Goal: Task Accomplishment & Management: Manage account settings

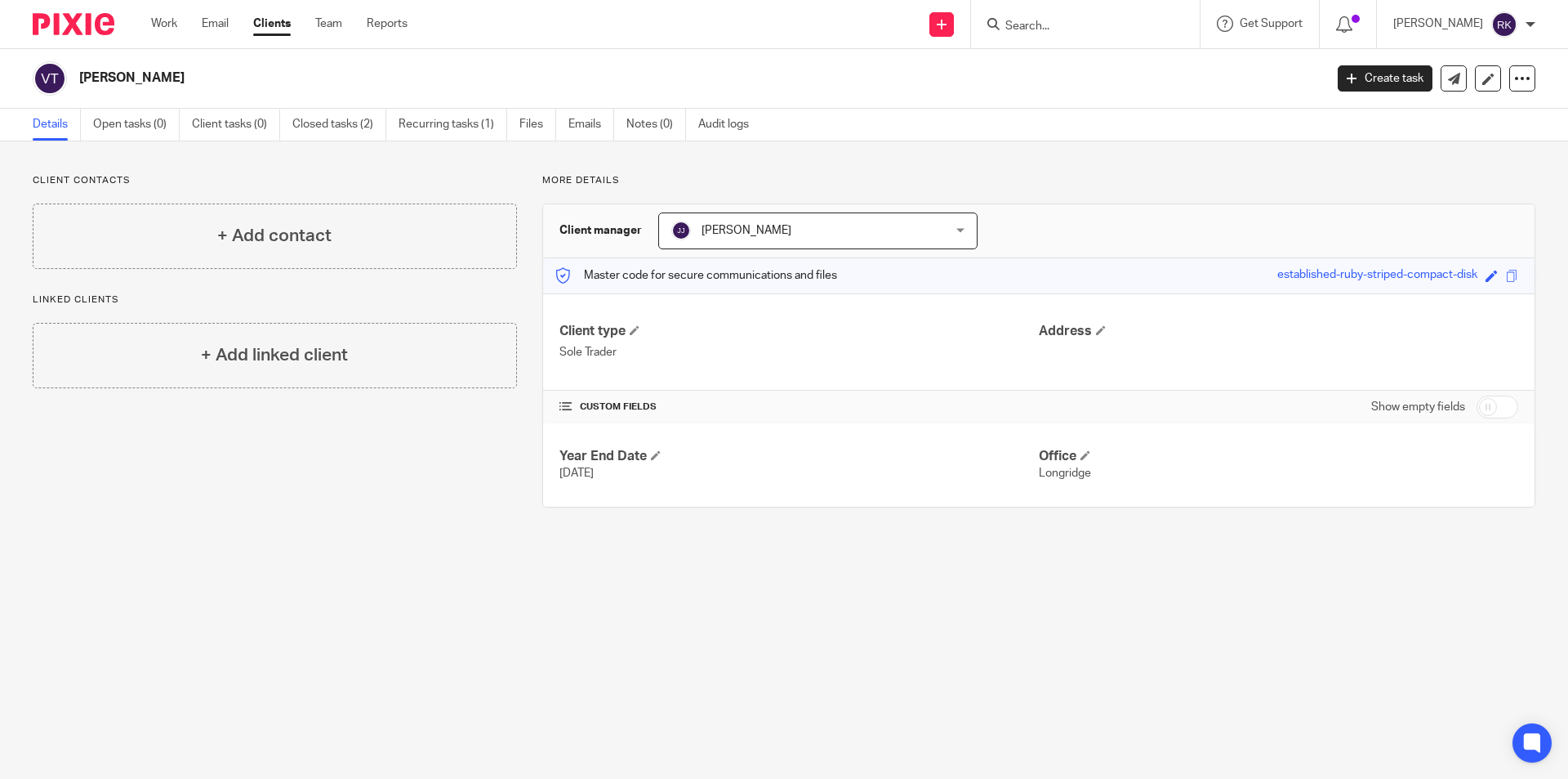
click at [1052, 31] on input "Search" at bounding box center [1077, 27] width 147 height 15
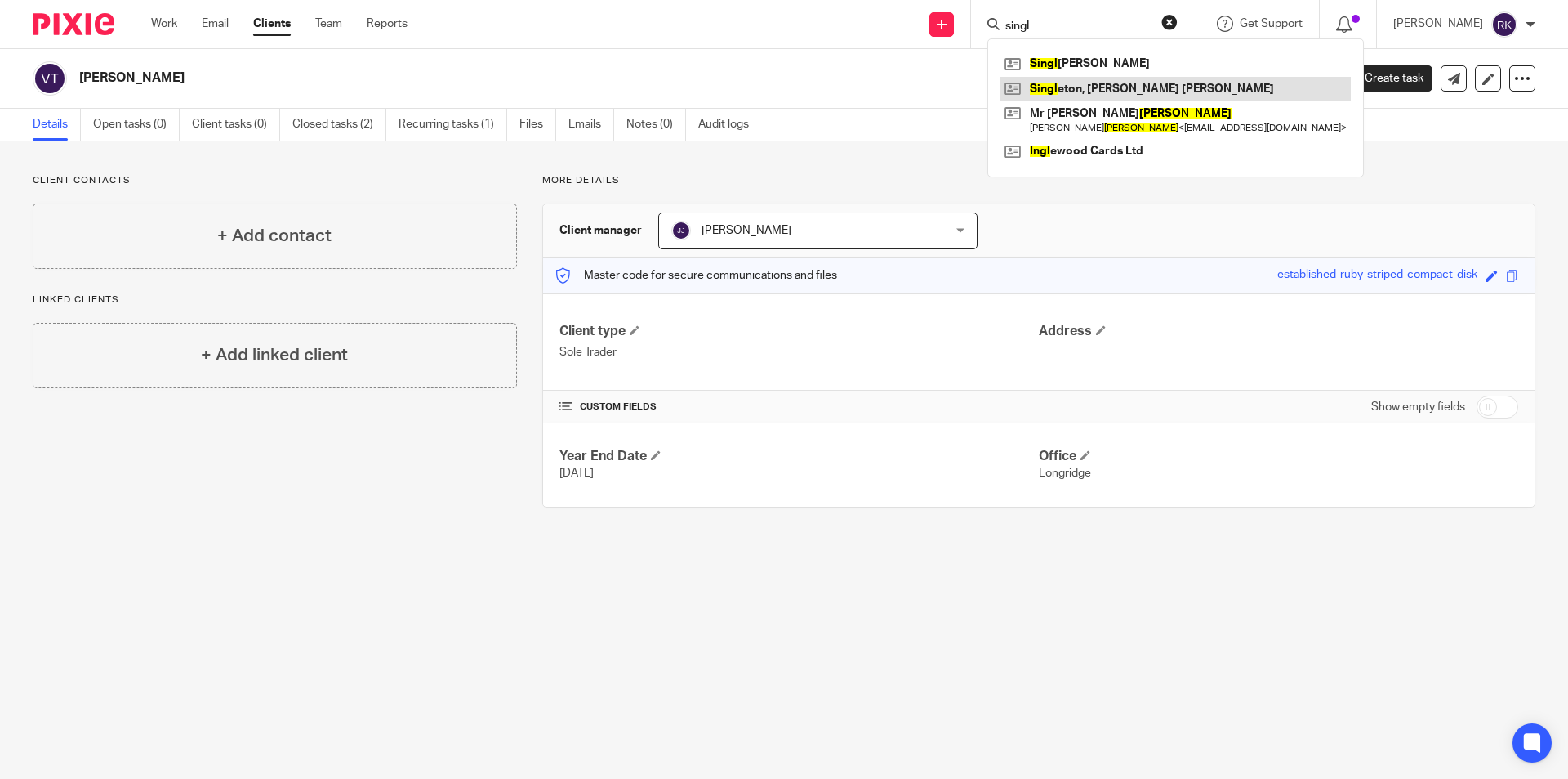
type input "singl"
click at [1075, 91] on link at bounding box center [1175, 88] width 351 height 25
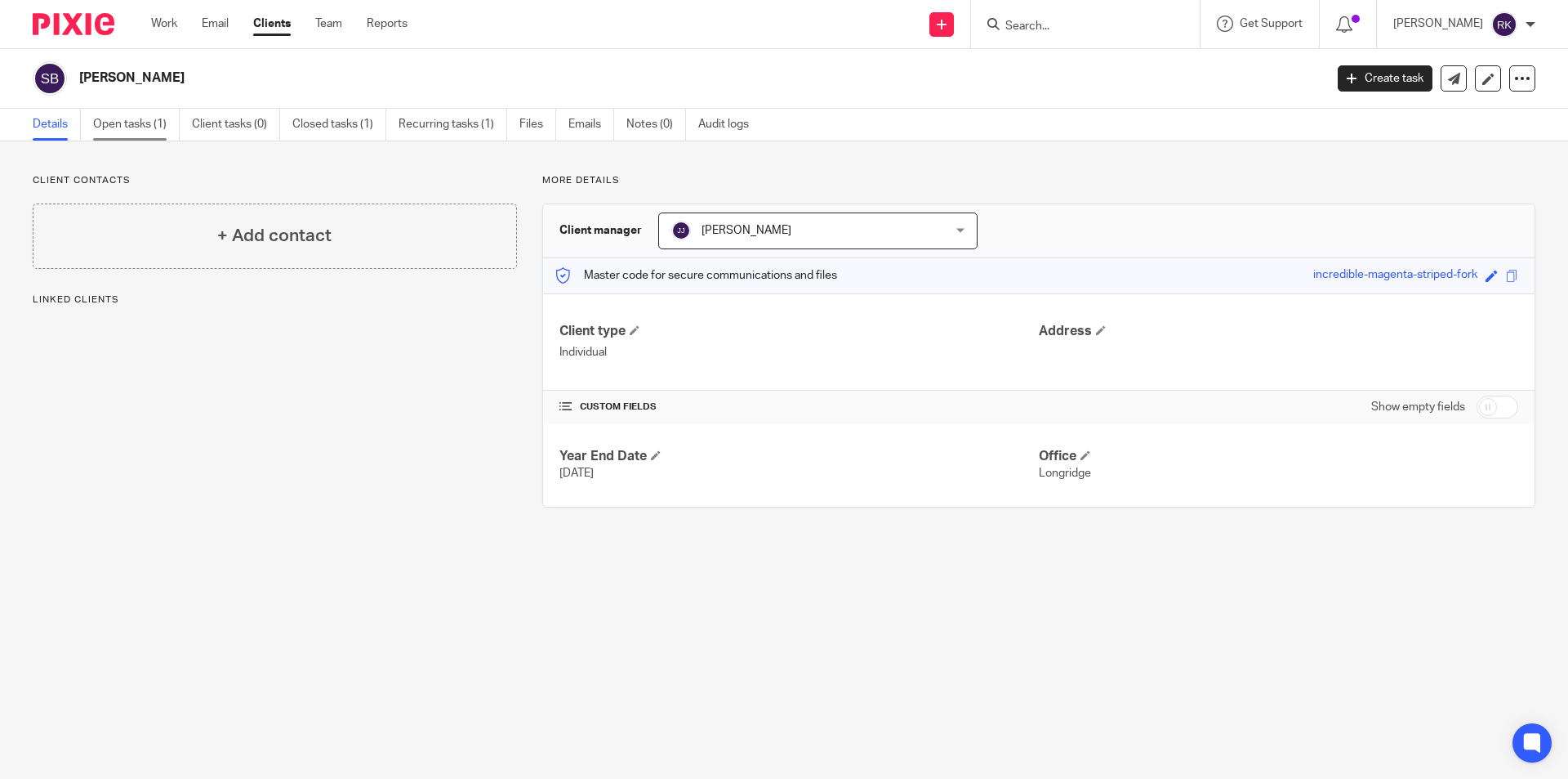
click at [158, 120] on link "Open tasks (1)" at bounding box center [136, 125] width 86 height 31
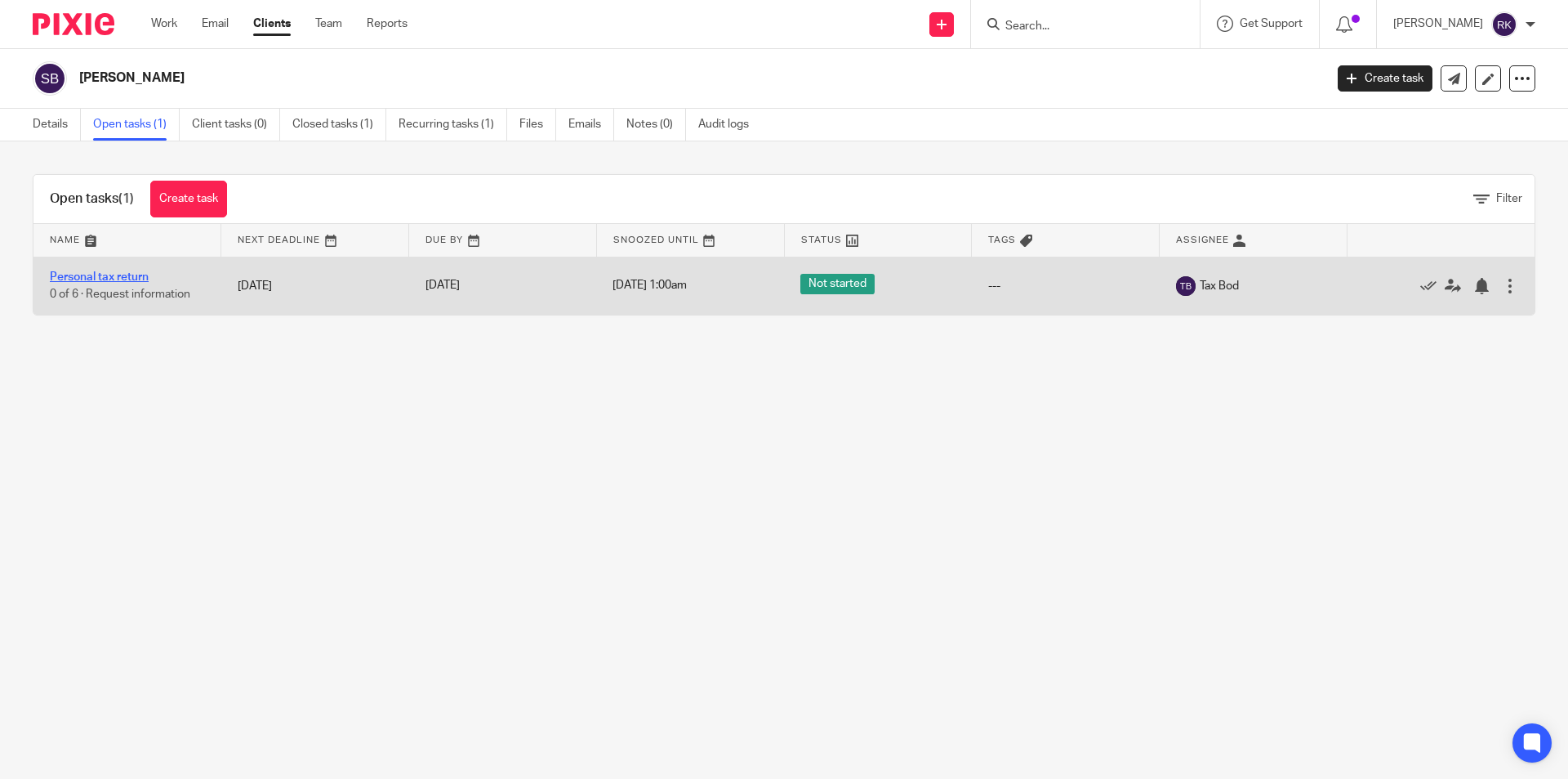
click at [94, 274] on link "Personal tax return" at bounding box center [99, 277] width 99 height 12
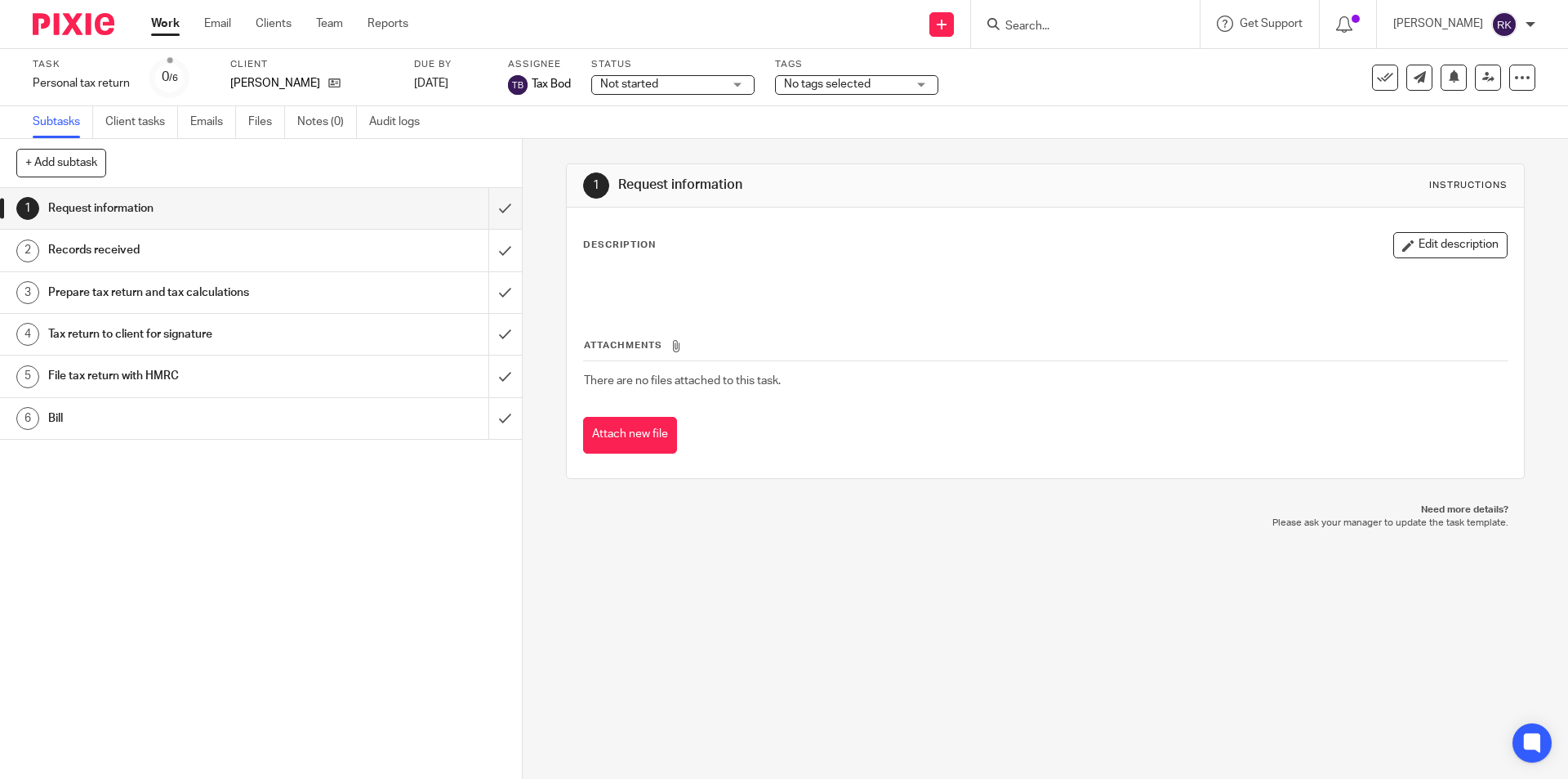
click at [830, 83] on span "No tags selected" at bounding box center [827, 84] width 86 height 12
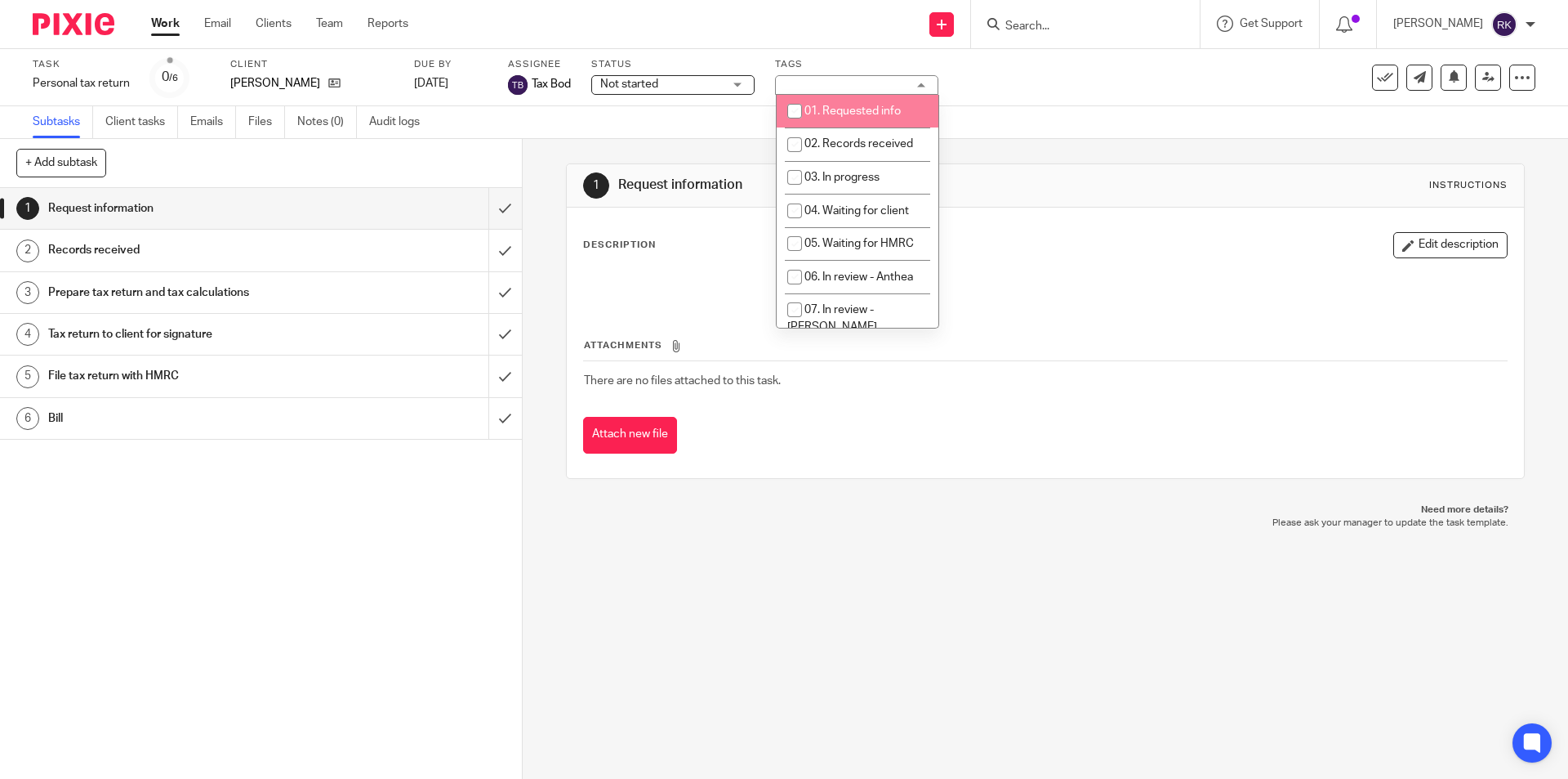
click at [1072, 23] on input "Search" at bounding box center [1077, 27] width 147 height 15
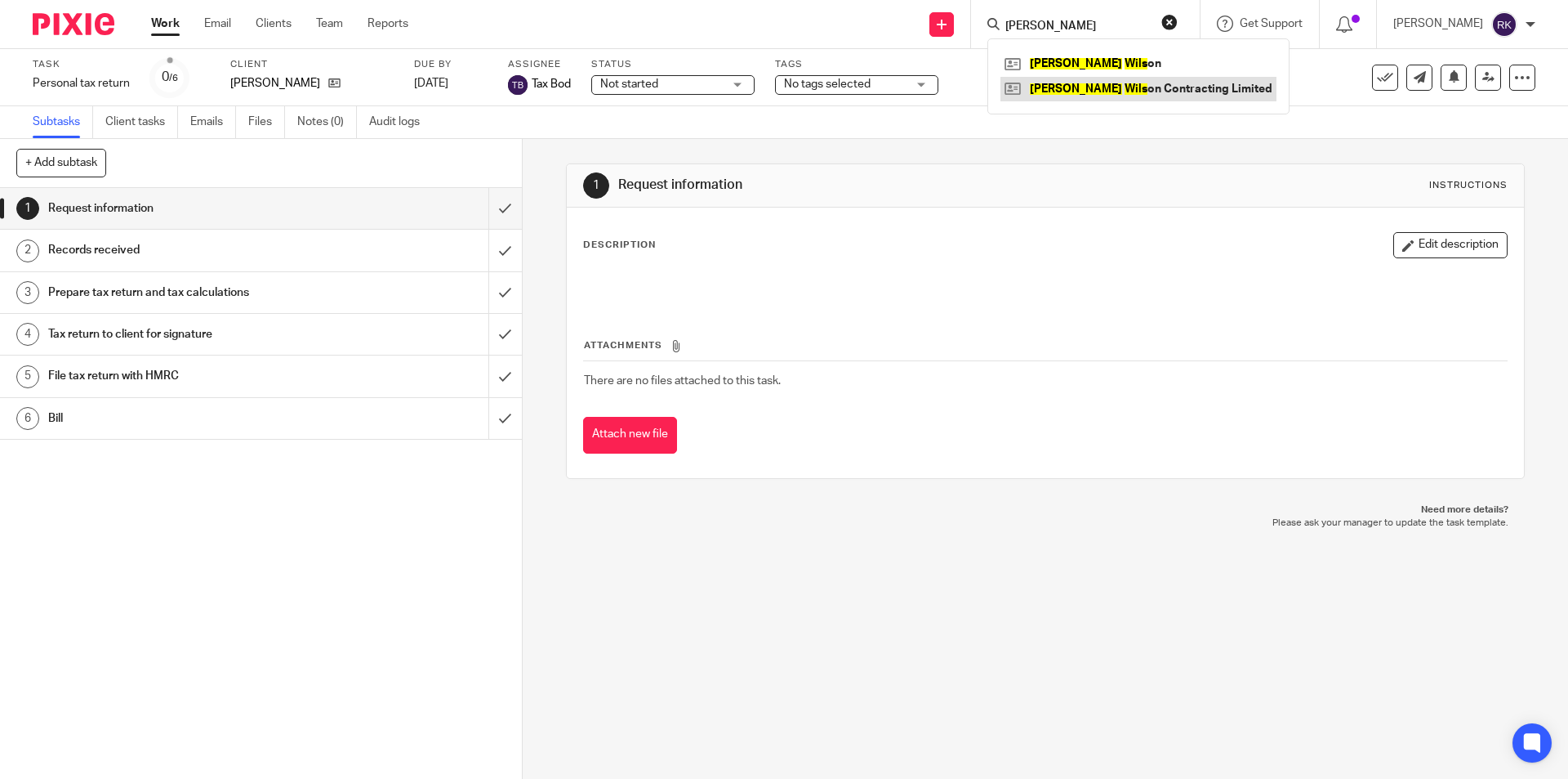
type input "dave wils"
click at [1074, 90] on link at bounding box center [1138, 88] width 276 height 25
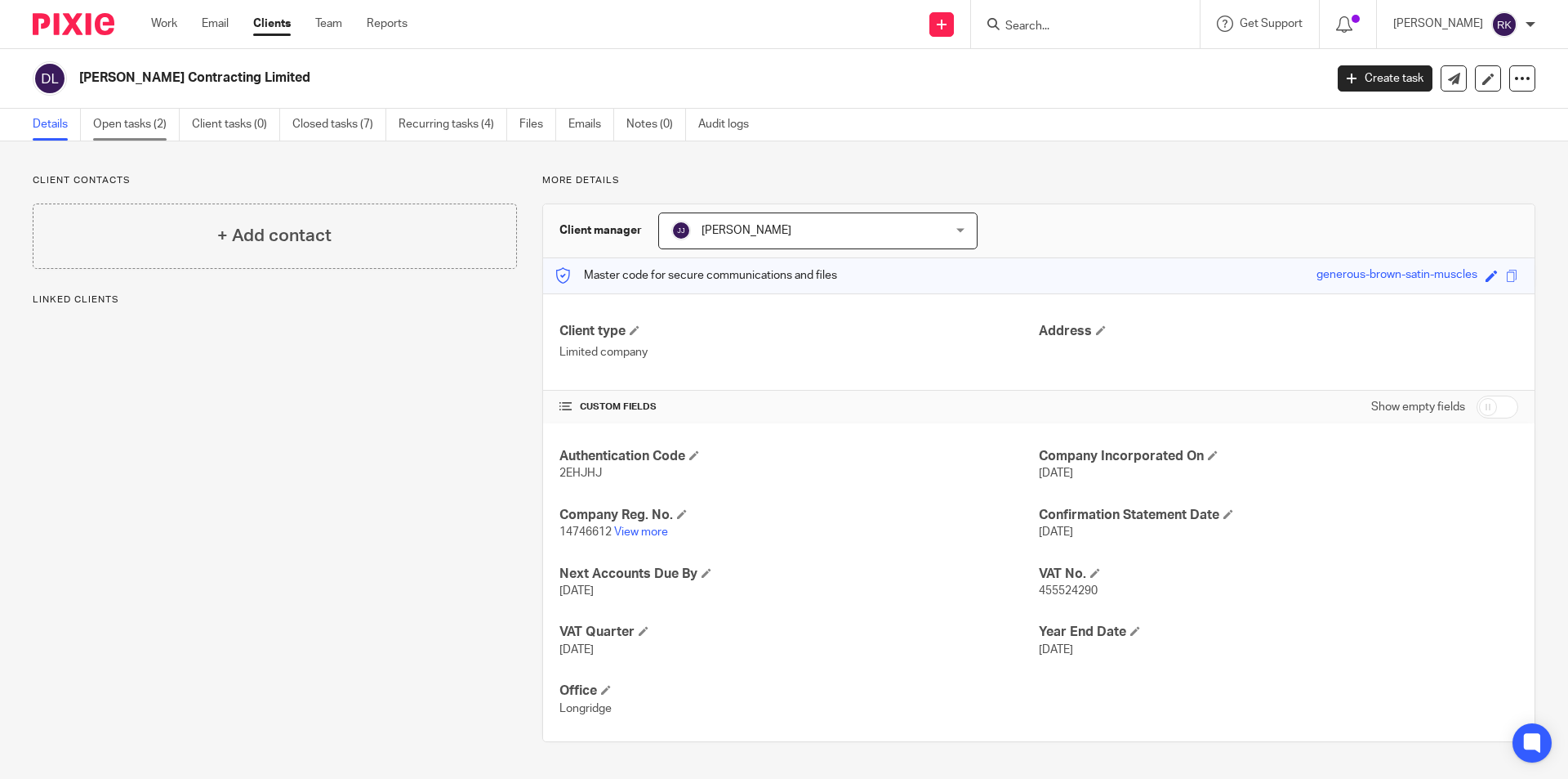
click at [148, 123] on link "Open tasks (2)" at bounding box center [136, 125] width 86 height 31
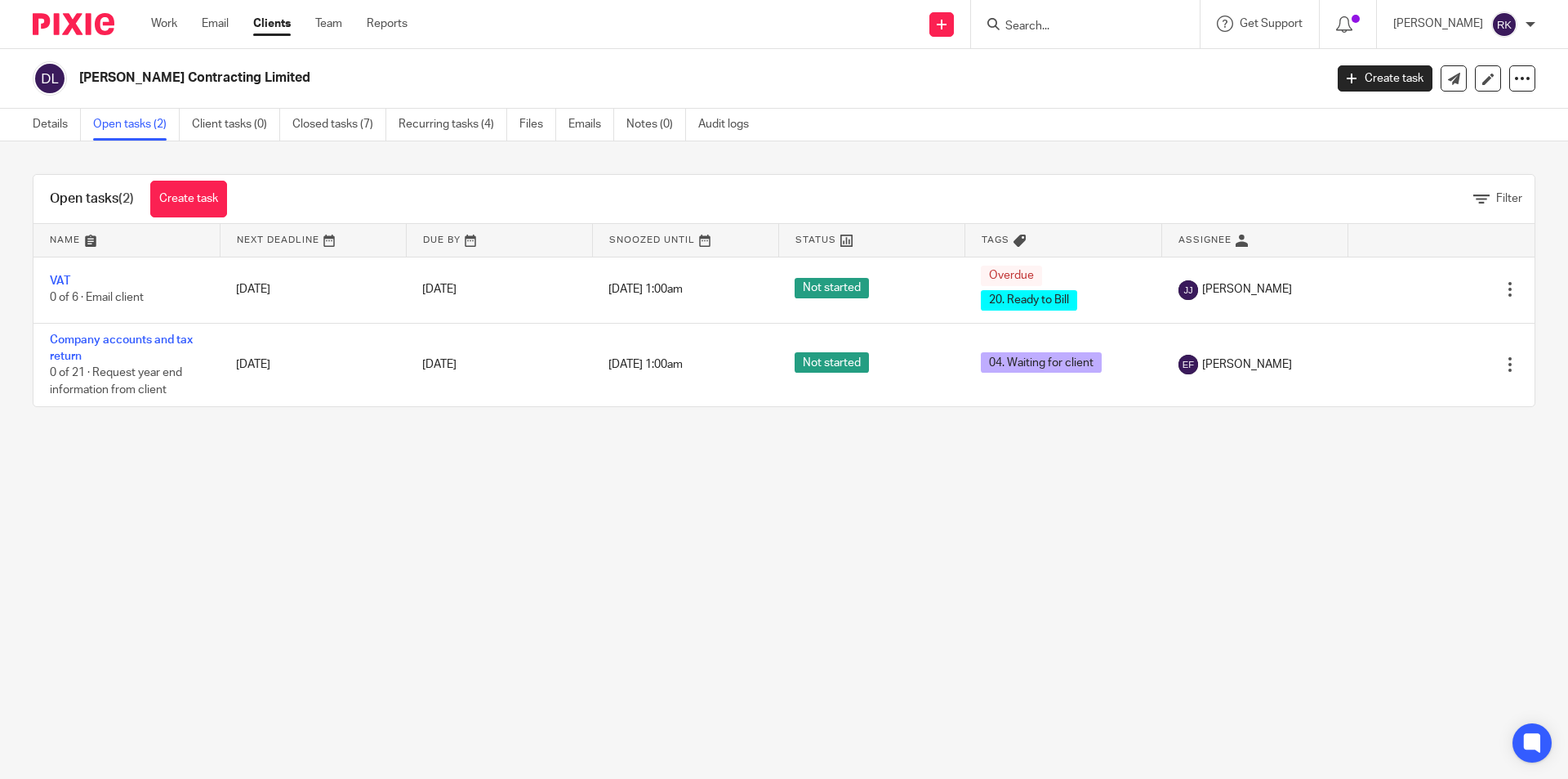
click at [1026, 18] on form at bounding box center [1090, 24] width 174 height 21
click at [1032, 21] on input "Search" at bounding box center [1077, 27] width 147 height 15
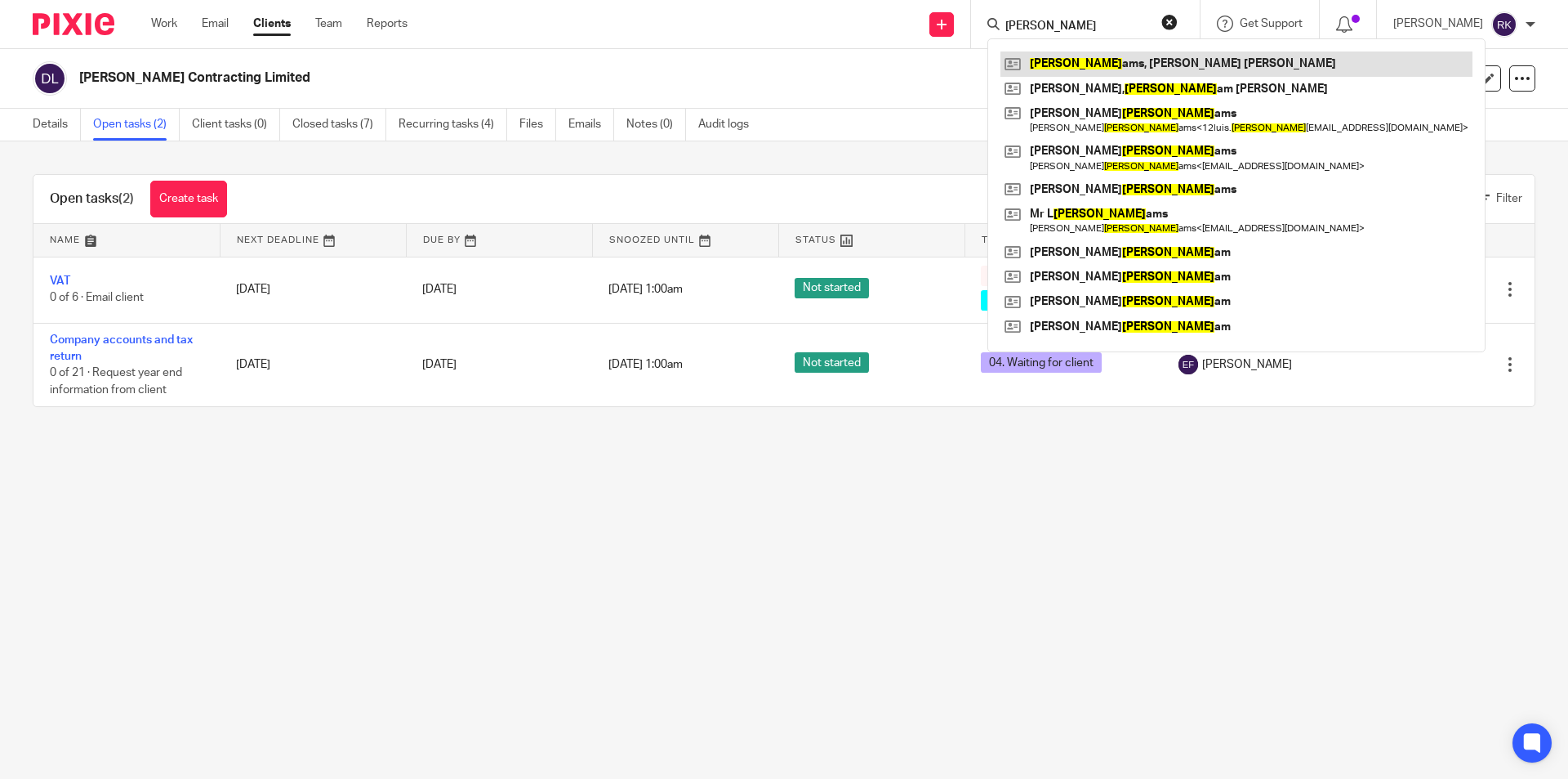
type input "willi"
click at [1074, 66] on link at bounding box center [1236, 63] width 472 height 25
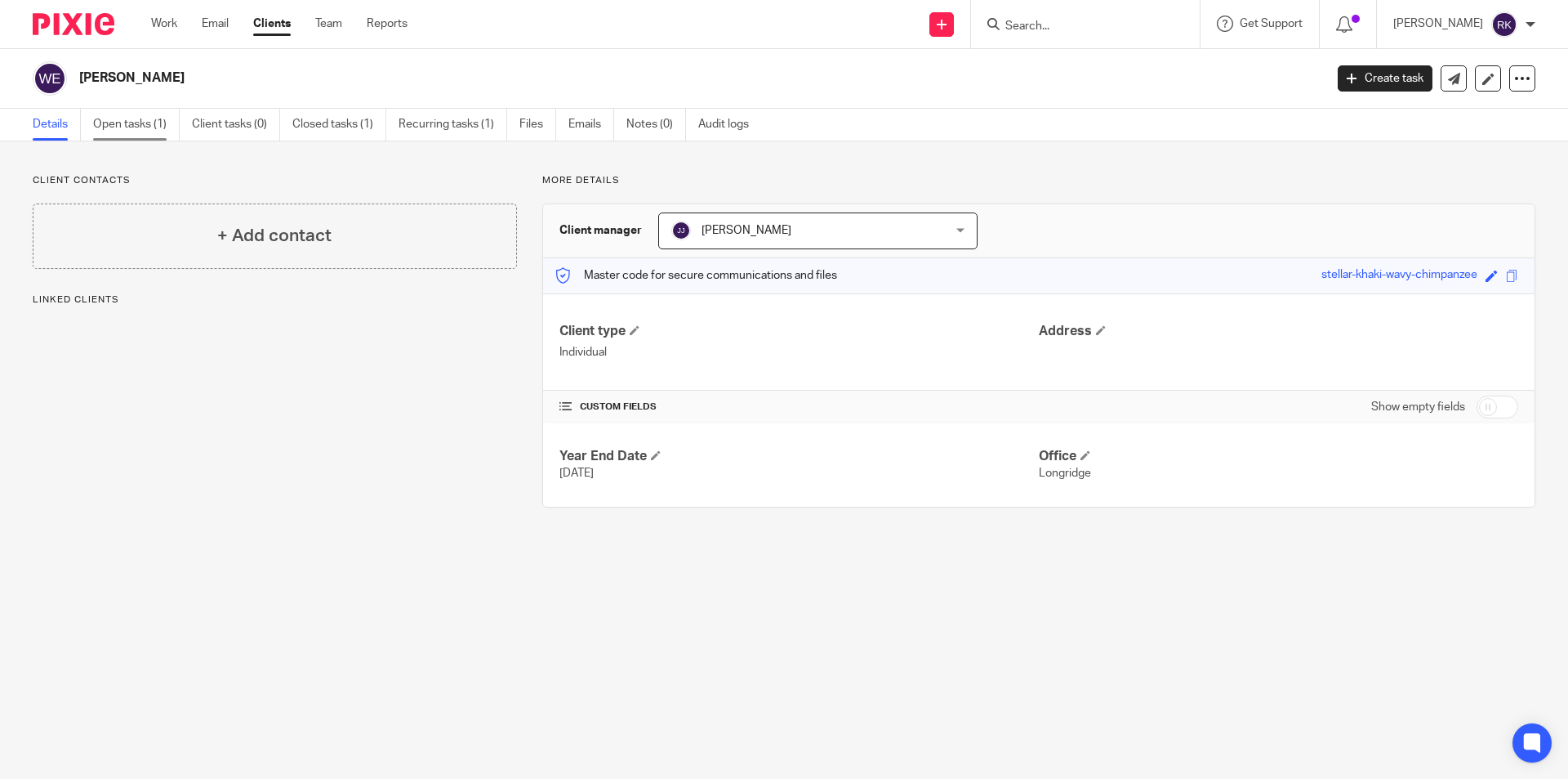
click at [144, 127] on link "Open tasks (1)" at bounding box center [136, 125] width 86 height 31
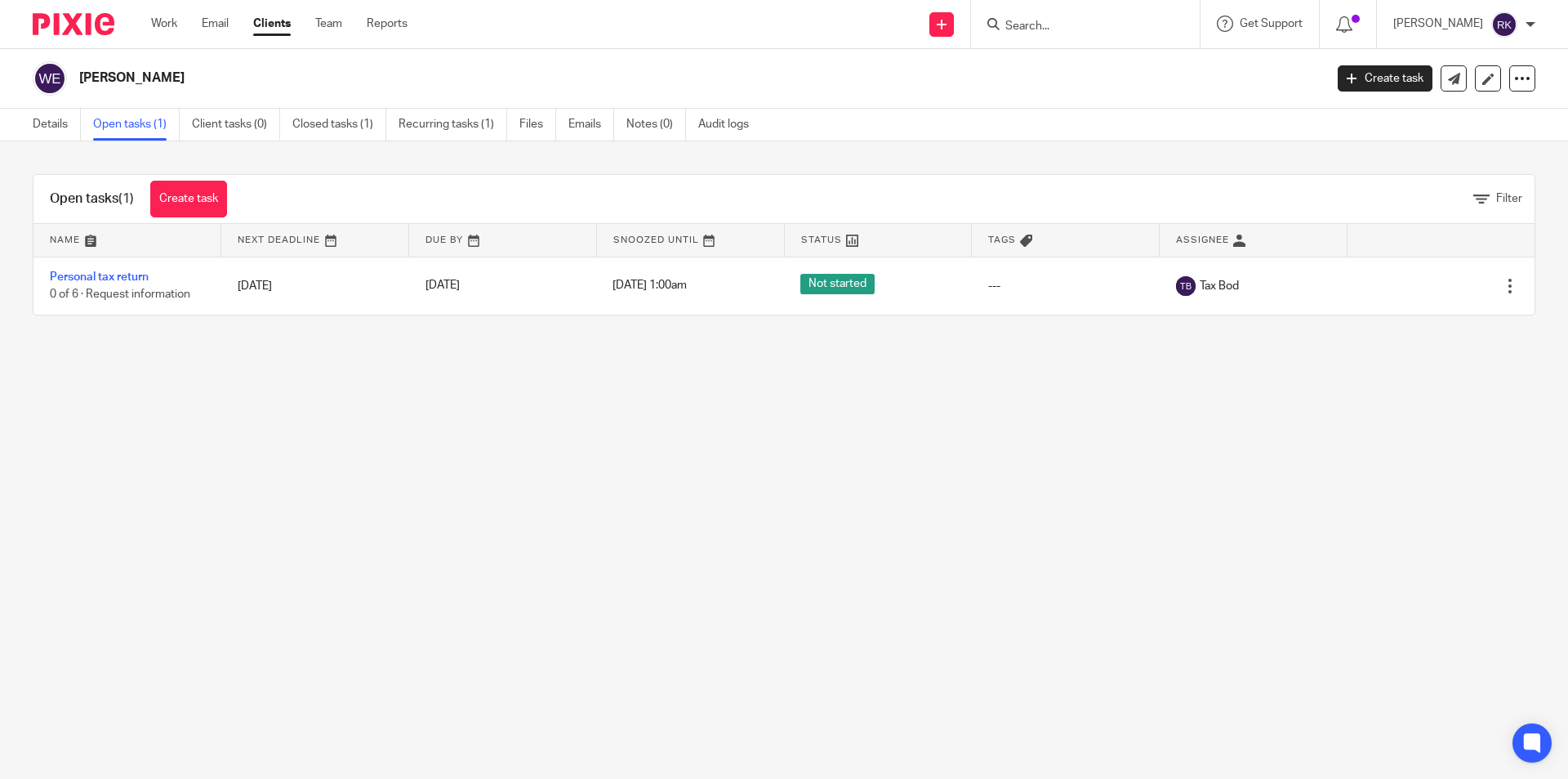
click at [1030, 32] on input "Search" at bounding box center [1077, 27] width 147 height 15
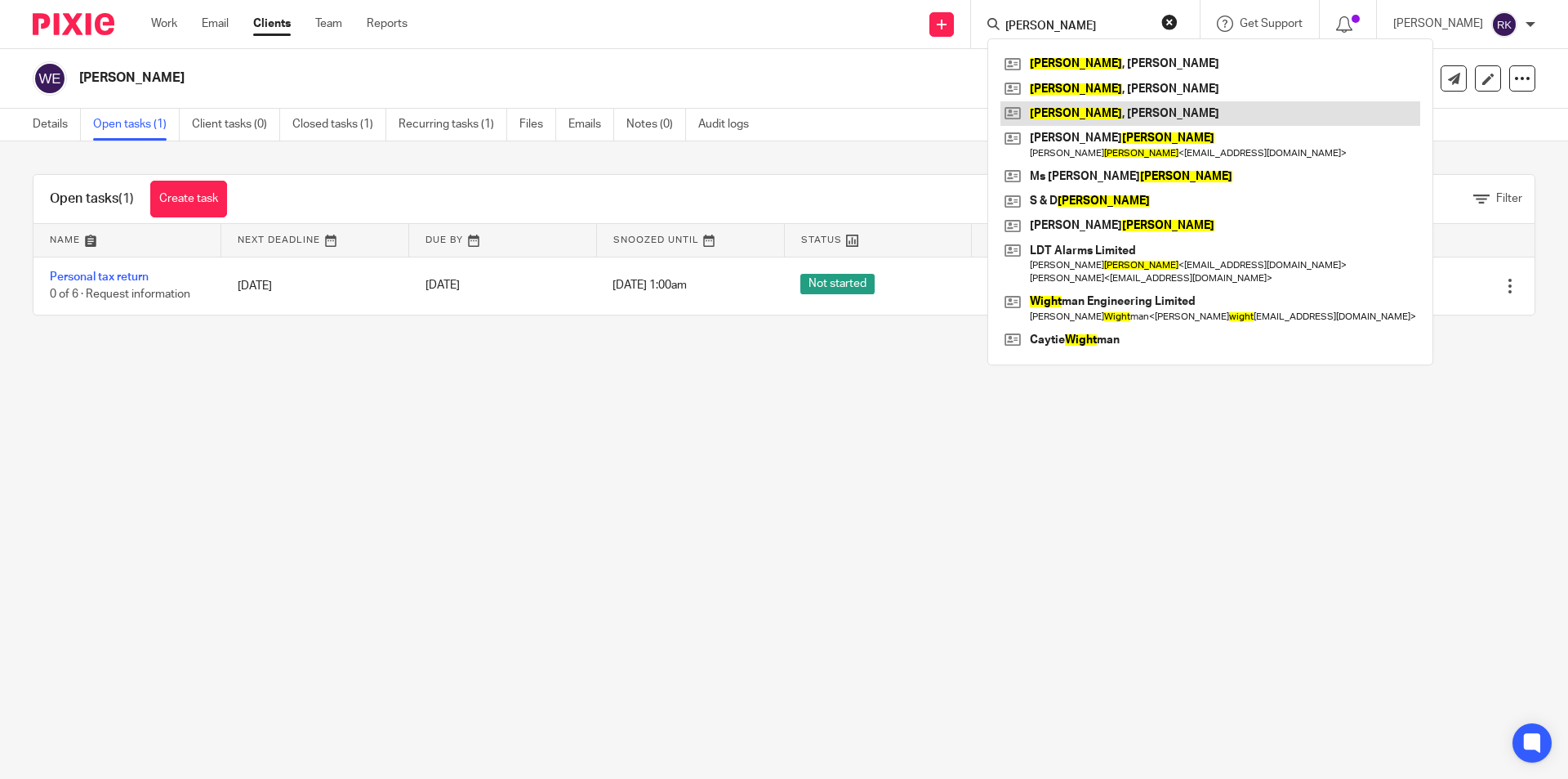
type input "[PERSON_NAME]"
click at [1054, 111] on link at bounding box center [1210, 113] width 419 height 25
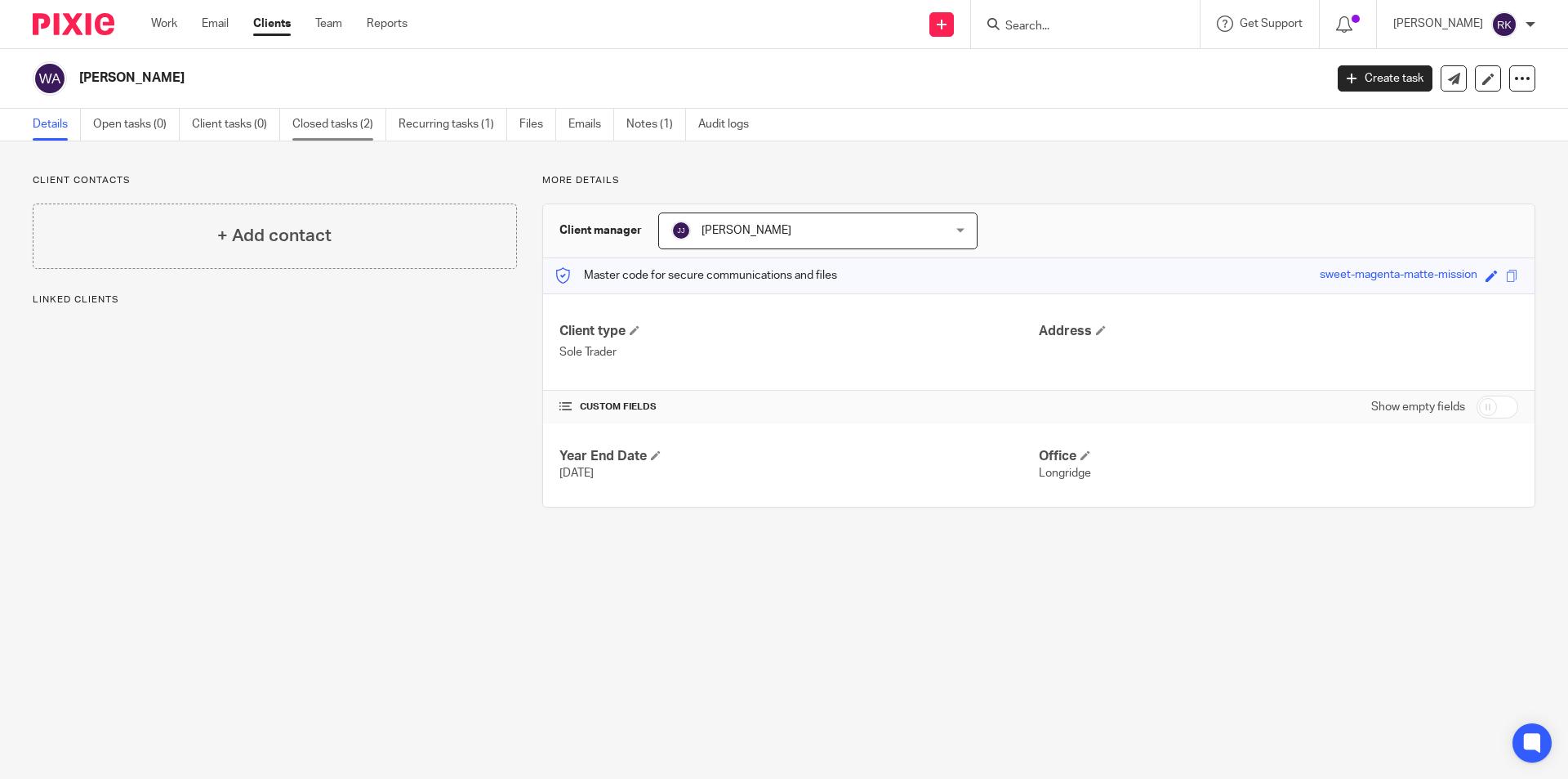
click at [323, 125] on link "Closed tasks (2)" at bounding box center [340, 125] width 94 height 31
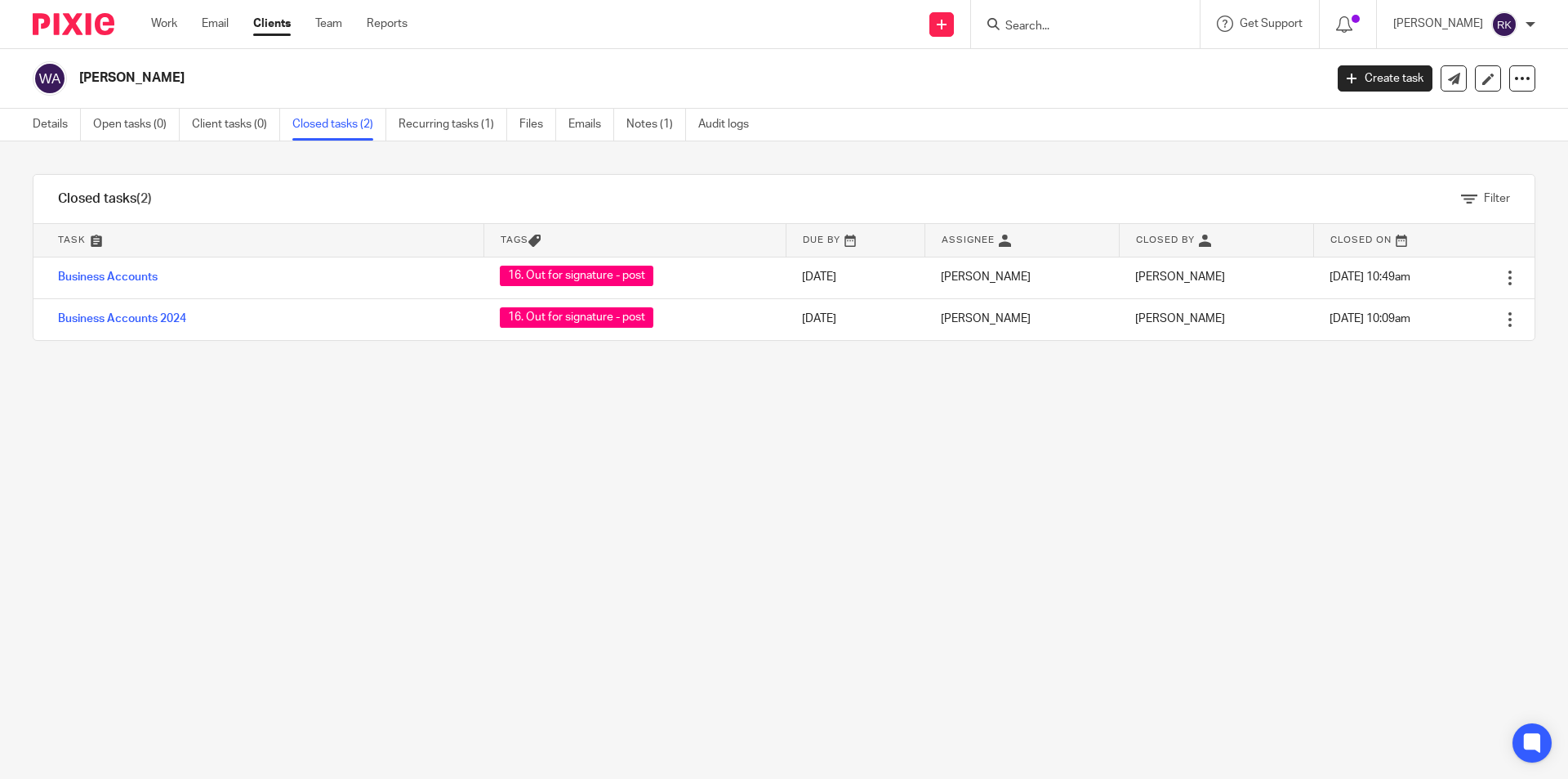
click at [1051, 26] on input "Search" at bounding box center [1077, 27] width 147 height 15
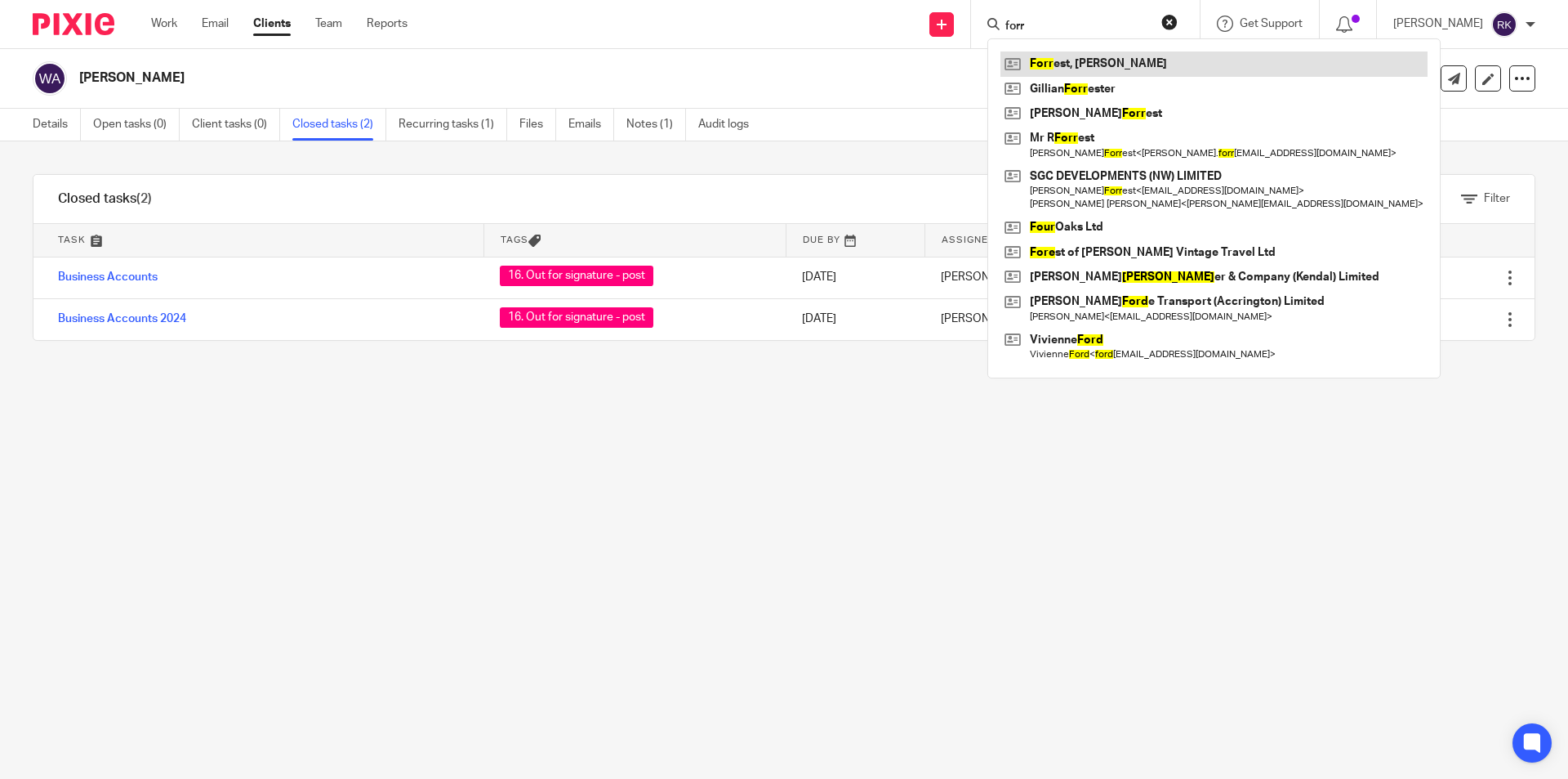
type input "forr"
click at [1074, 55] on link at bounding box center [1214, 63] width 427 height 25
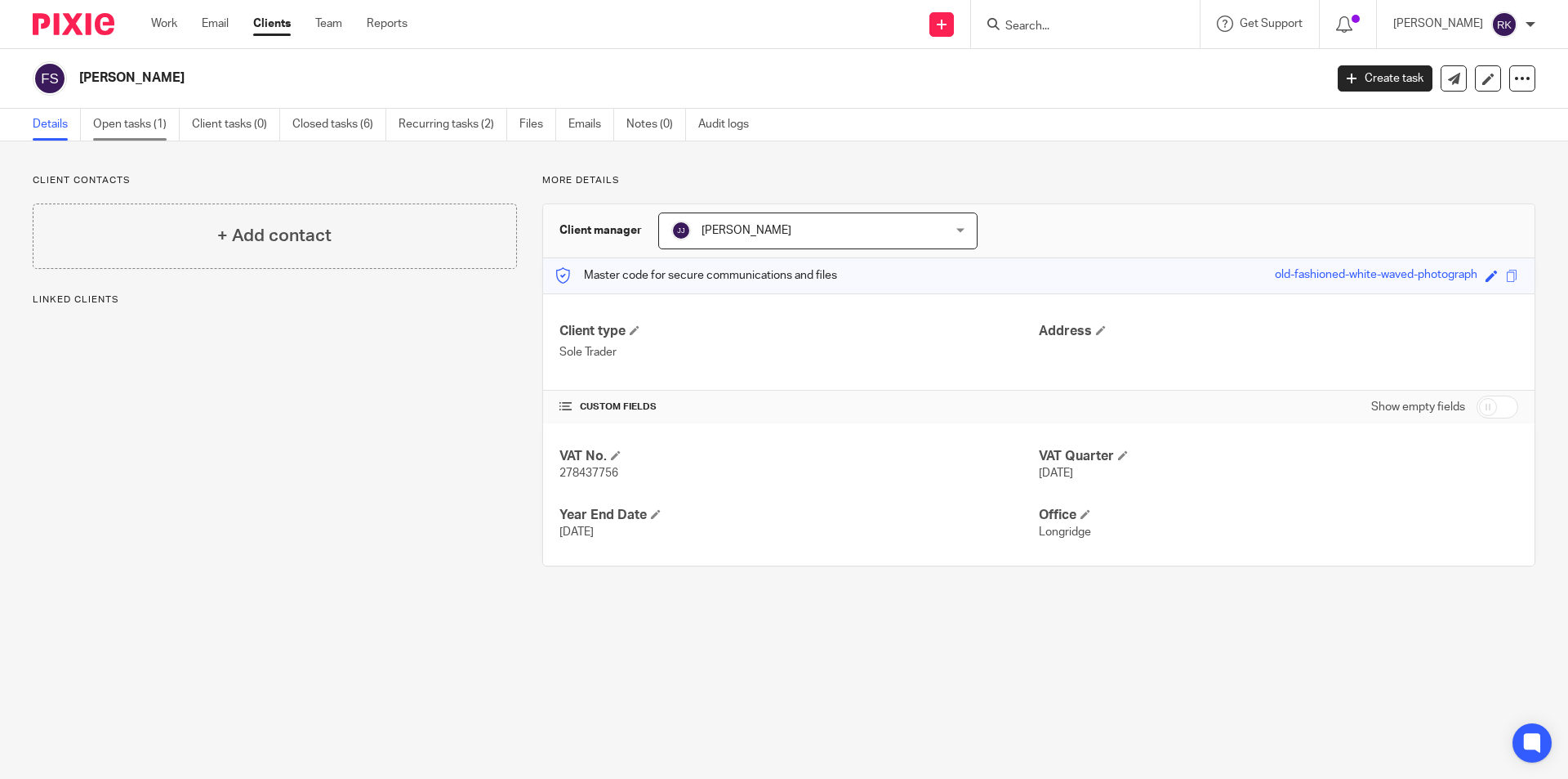
click at [132, 118] on link "Open tasks (1)" at bounding box center [136, 125] width 86 height 31
